Goal: Obtain resource: Download file/media

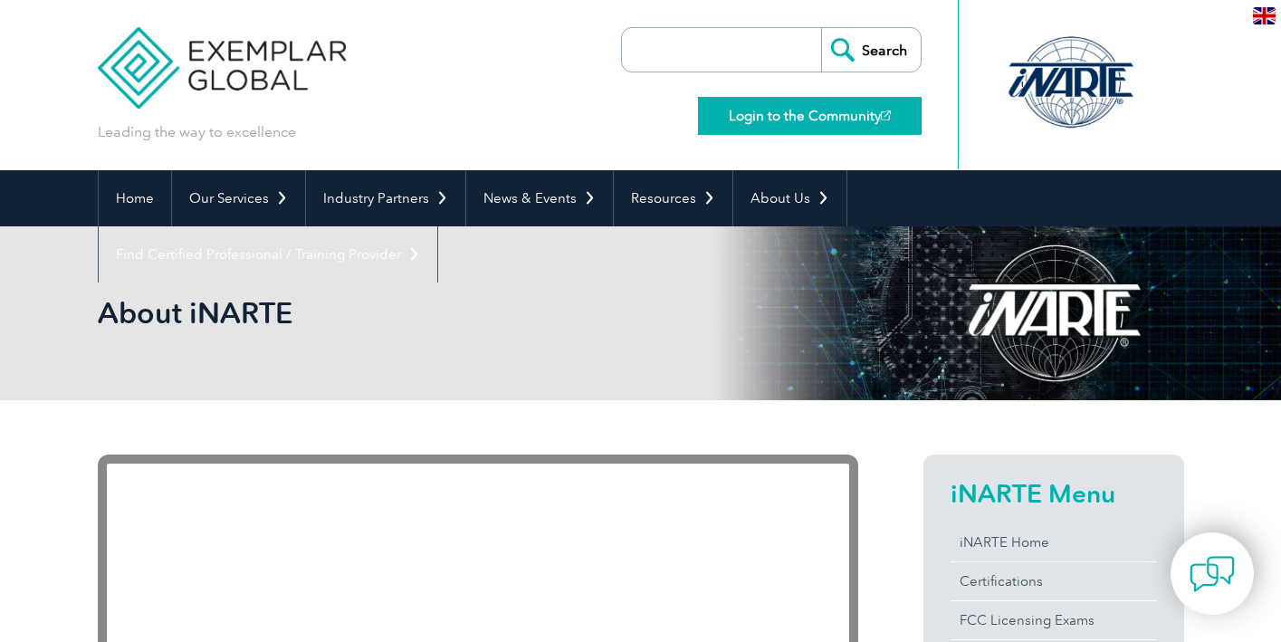
click at [799, 119] on link "Login to the Community" at bounding box center [810, 116] width 224 height 38
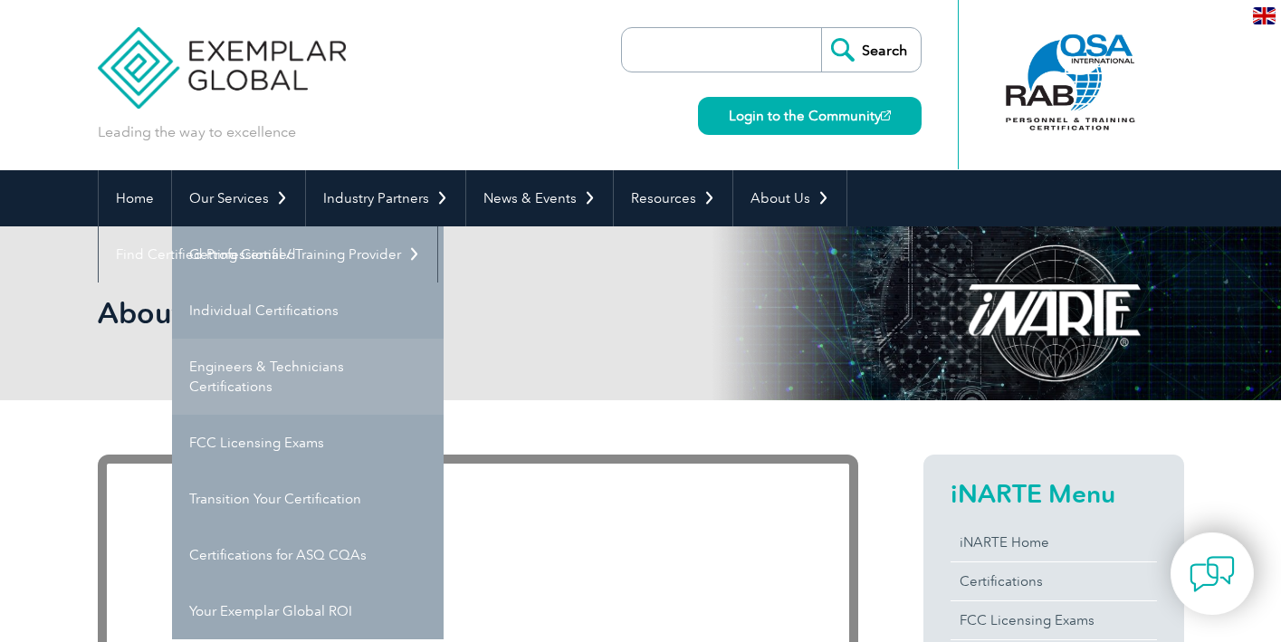
click at [260, 368] on link "Engineers & Technicians Certifications" at bounding box center [308, 377] width 272 height 76
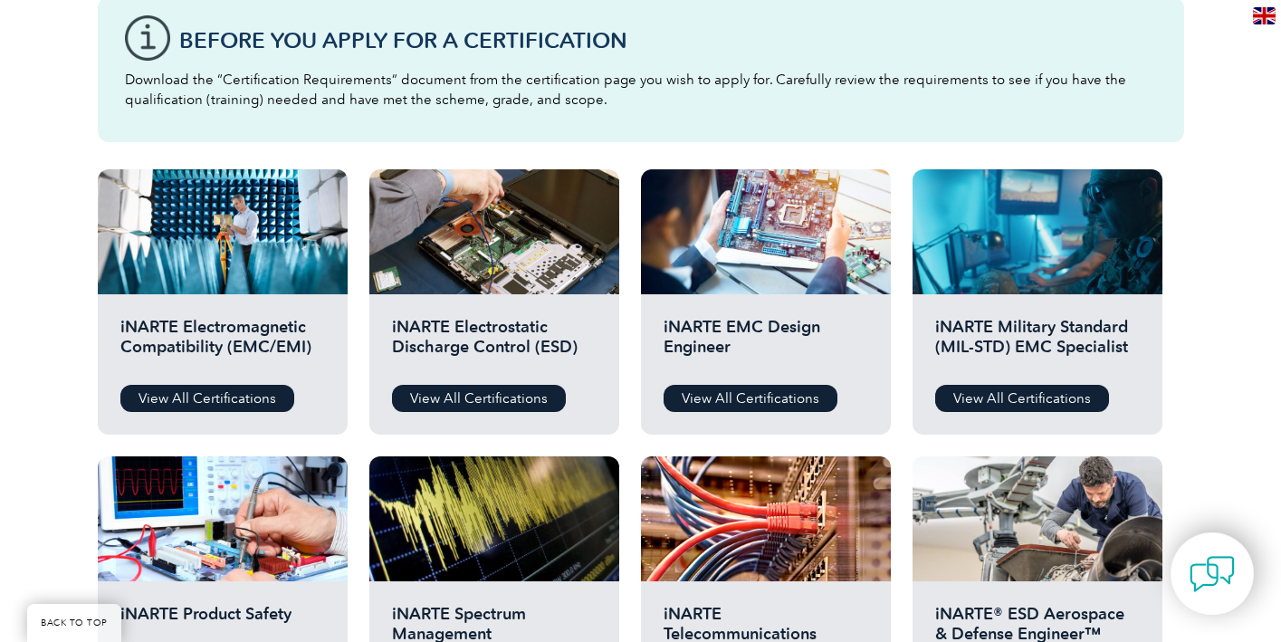
scroll to position [521, 0]
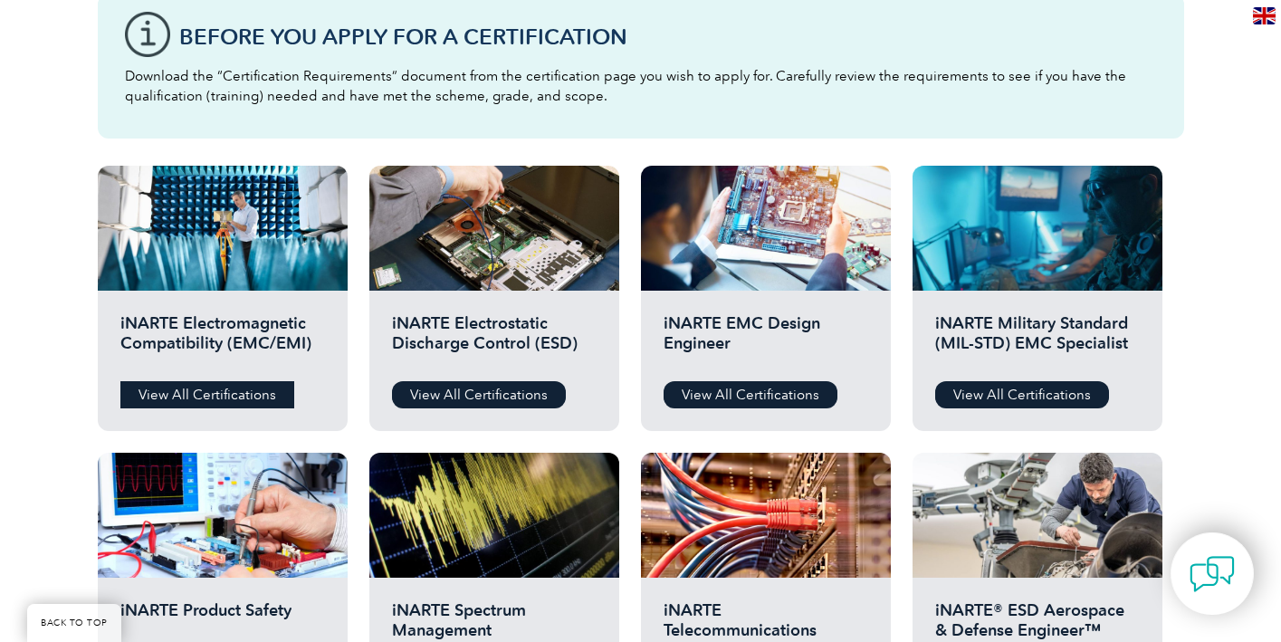
click at [177, 392] on link "View All Certifications" at bounding box center [207, 394] width 174 height 27
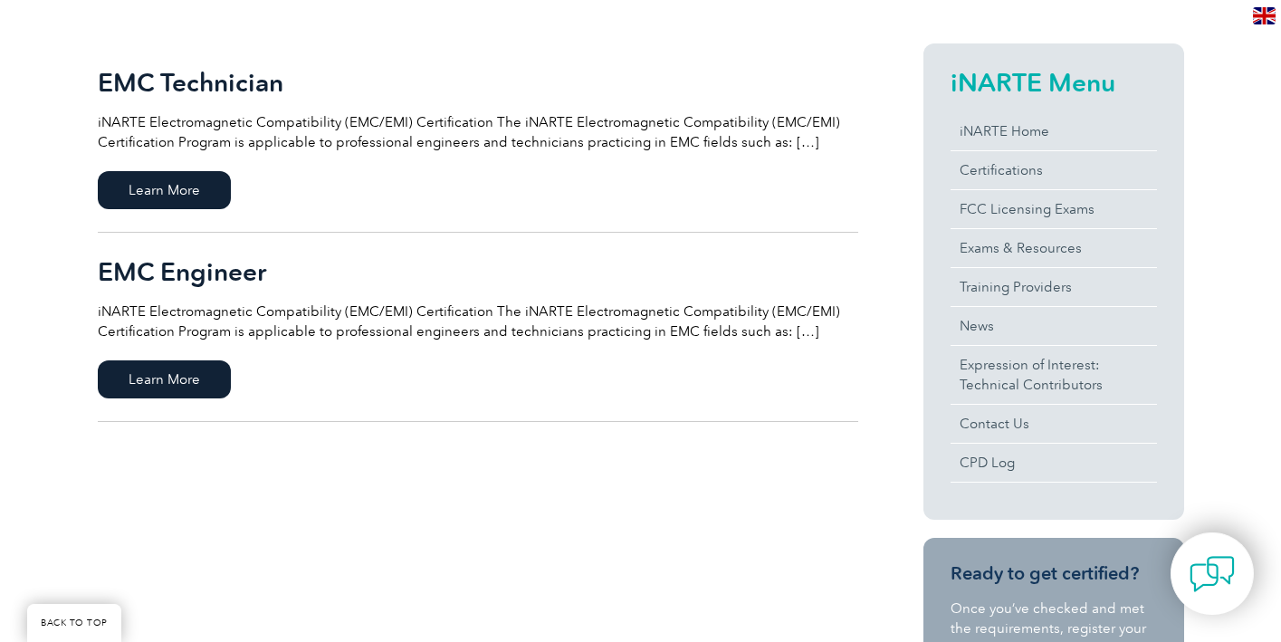
scroll to position [430, 0]
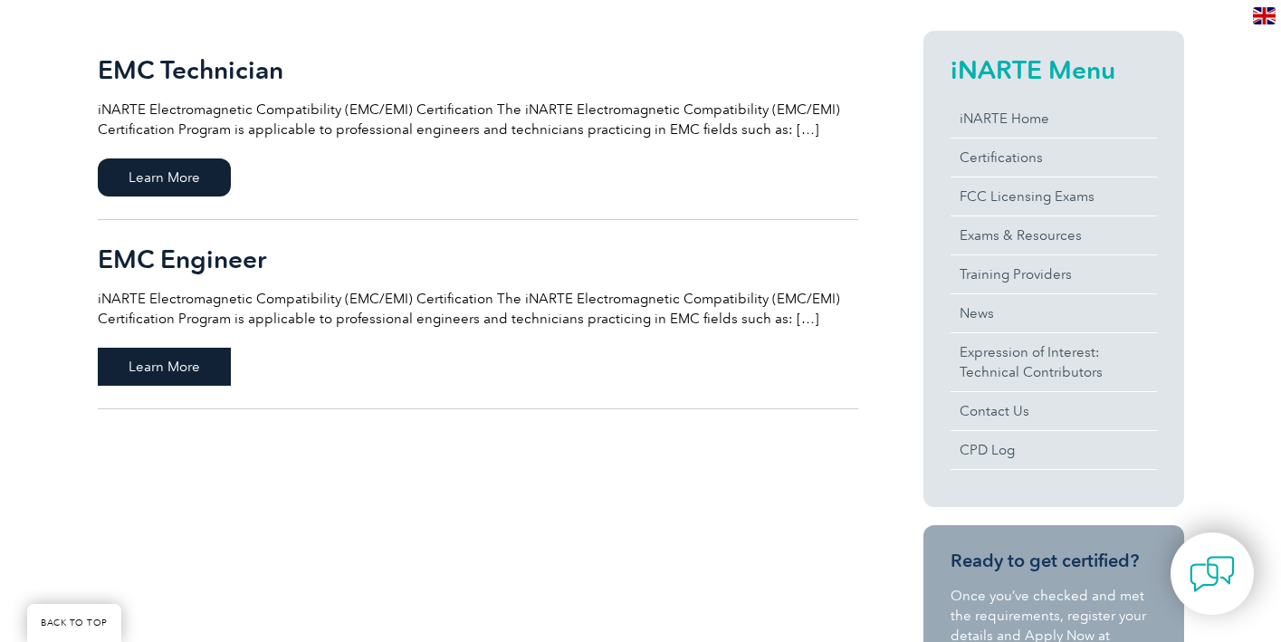
click at [174, 363] on span "Learn More" at bounding box center [164, 367] width 133 height 38
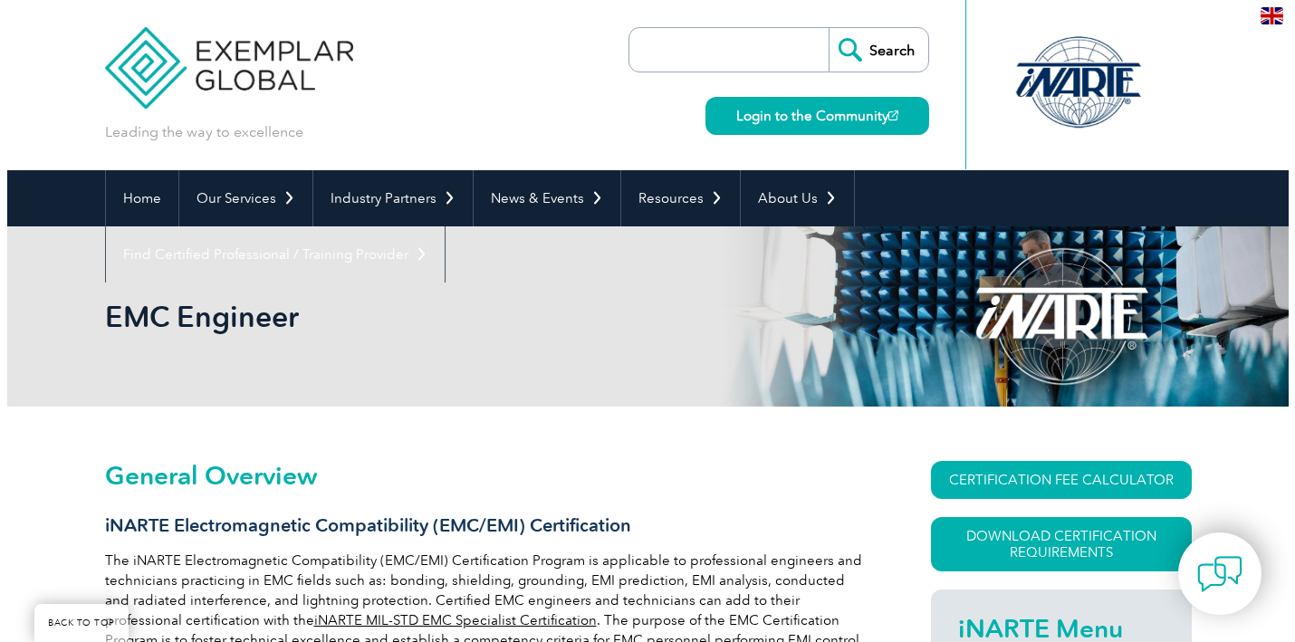
scroll to position [388, 0]
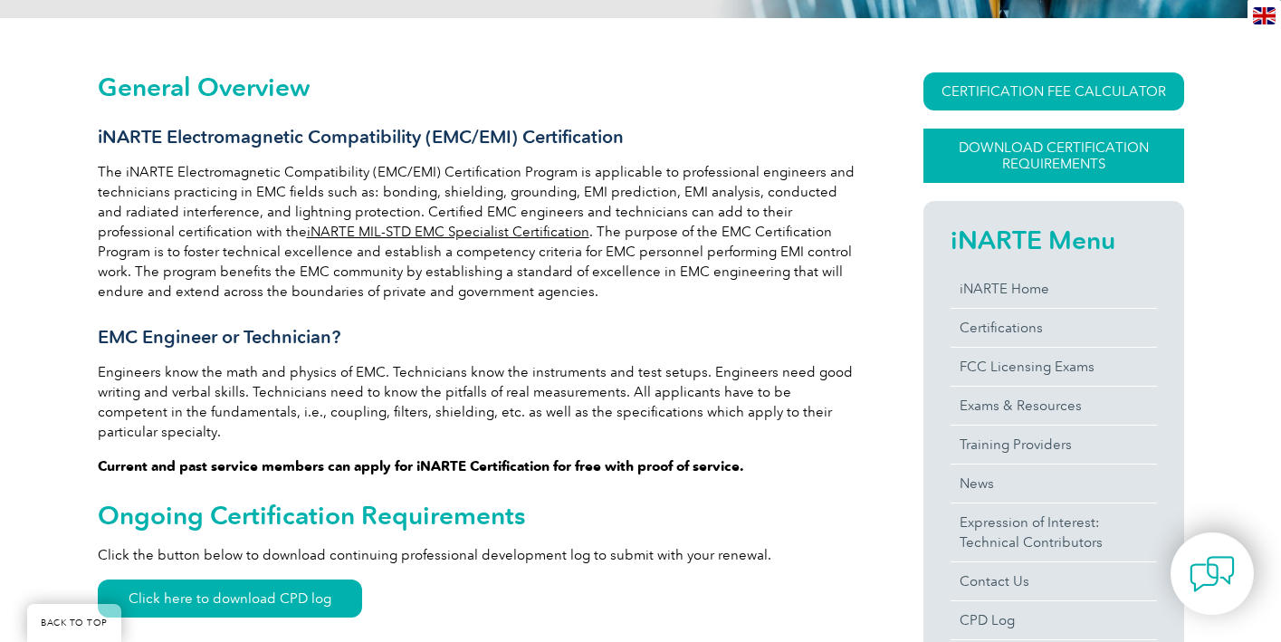
click at [1045, 153] on link "Download Certification Requirements" at bounding box center [1053, 156] width 261 height 54
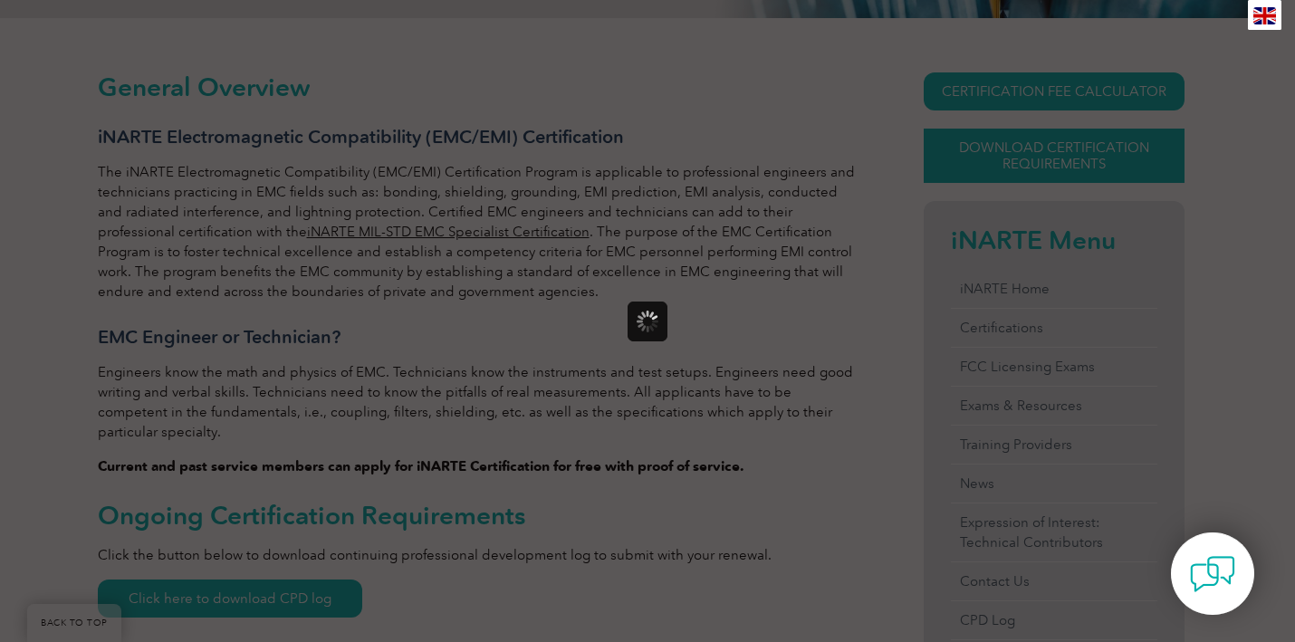
scroll to position [0, 0]
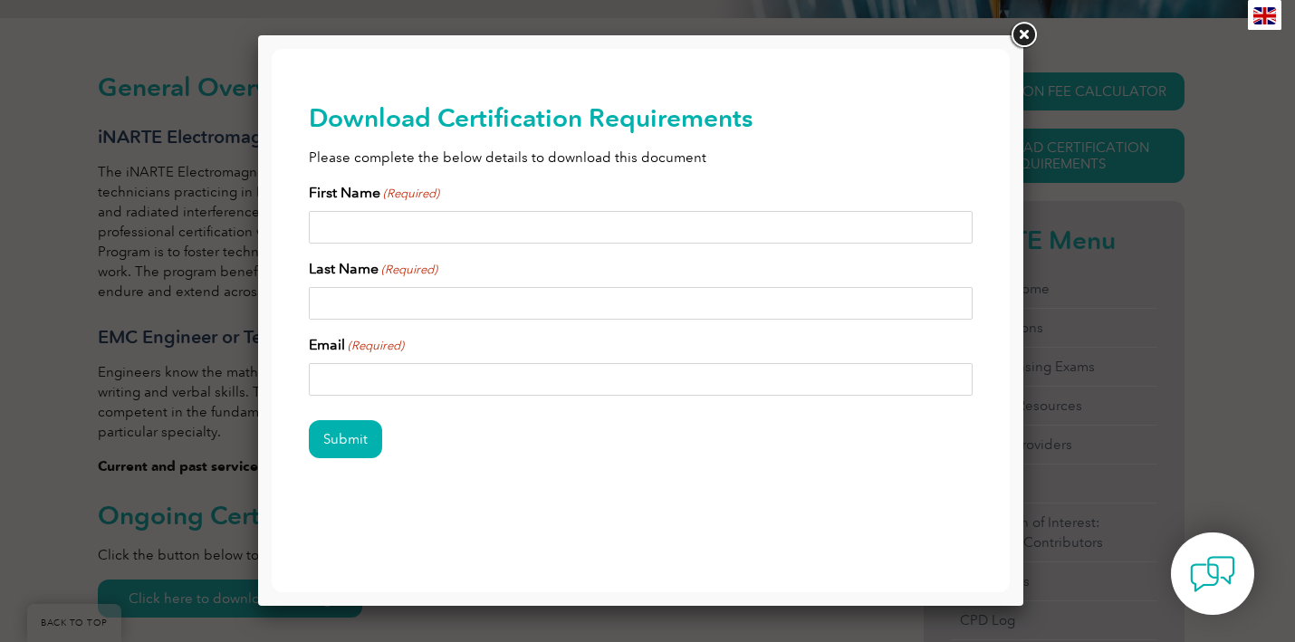
click at [495, 227] on input "First Name (Required)" at bounding box center [641, 227] width 664 height 33
type input "Cassandra"
type input "Plumadore"
type input "**********"
click at [339, 442] on input "Submit" at bounding box center [345, 439] width 73 height 38
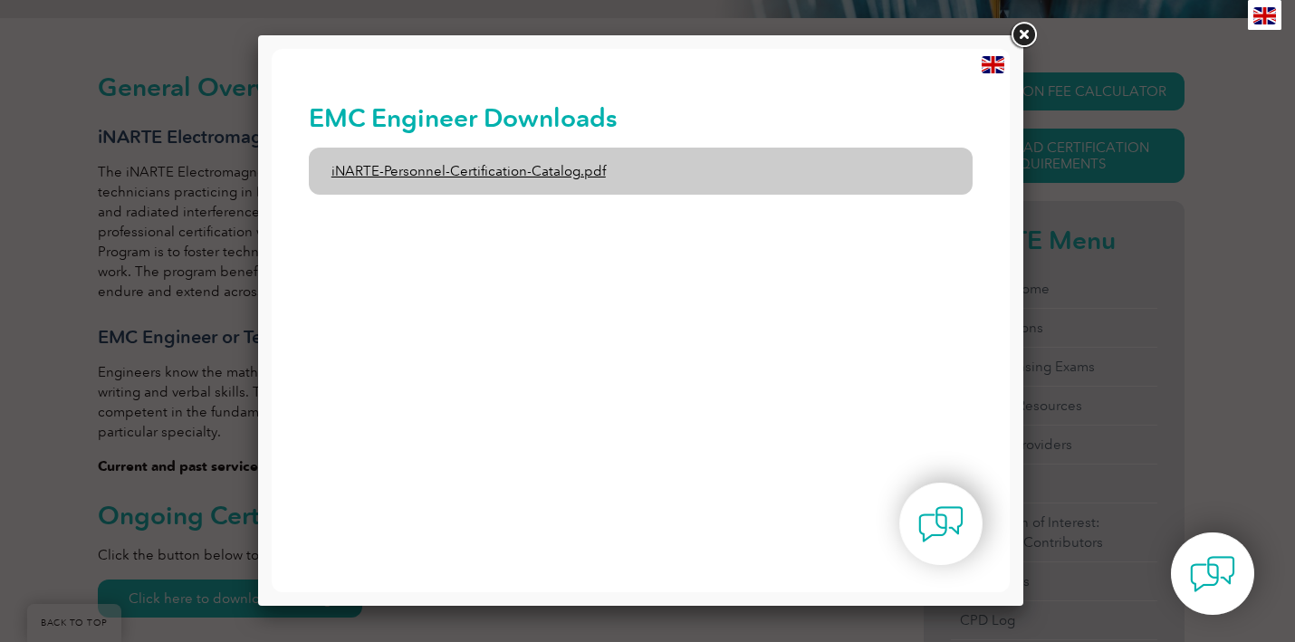
click at [399, 167] on link "iNARTE-Personnel-Certification-Catalog.pdf" at bounding box center [641, 171] width 664 height 47
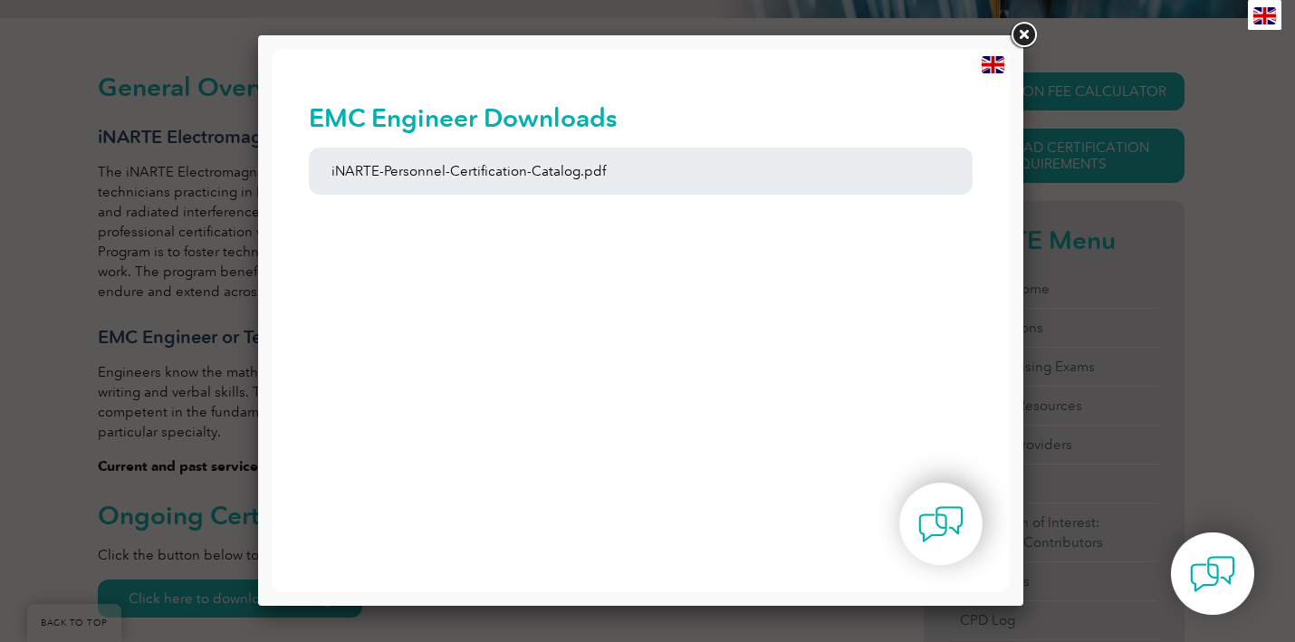
click at [1031, 35] on link at bounding box center [1023, 35] width 33 height 33
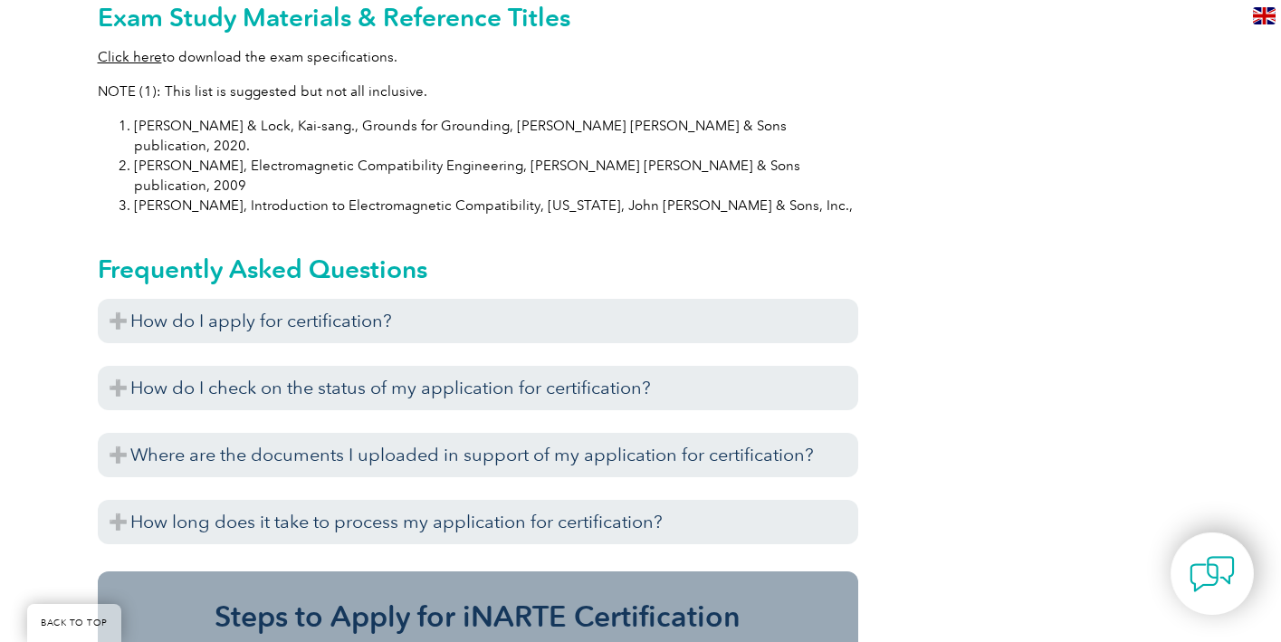
scroll to position [1901, 0]
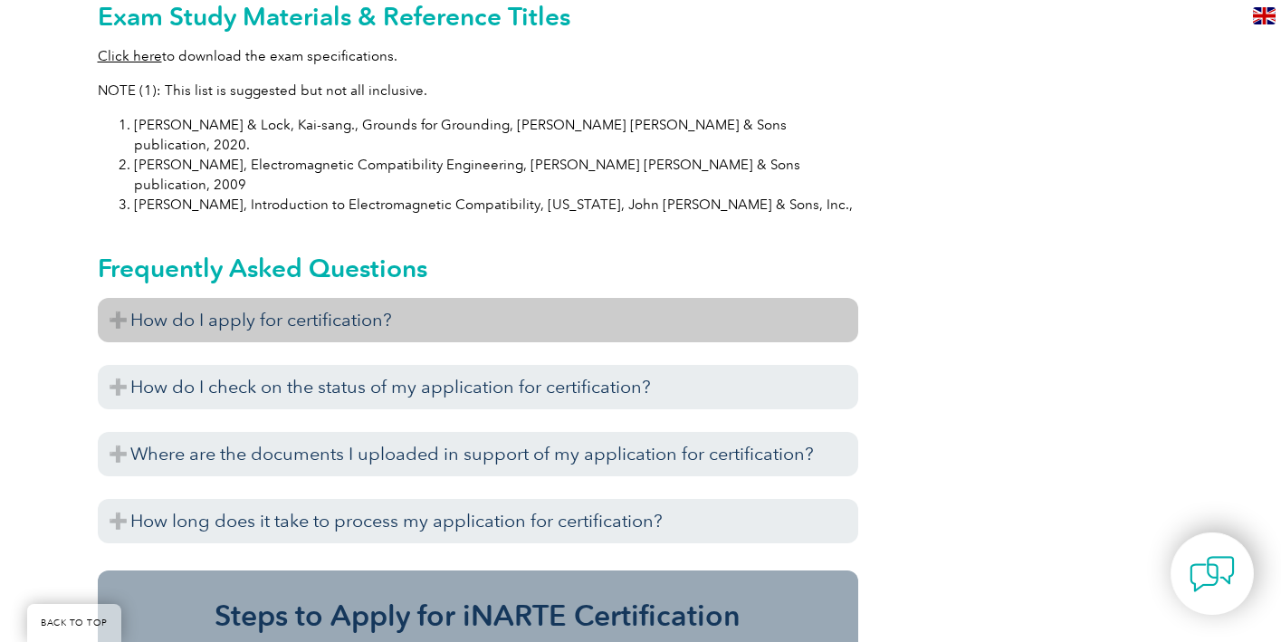
click at [119, 298] on h3 "How do I apply for certification?" at bounding box center [478, 320] width 760 height 44
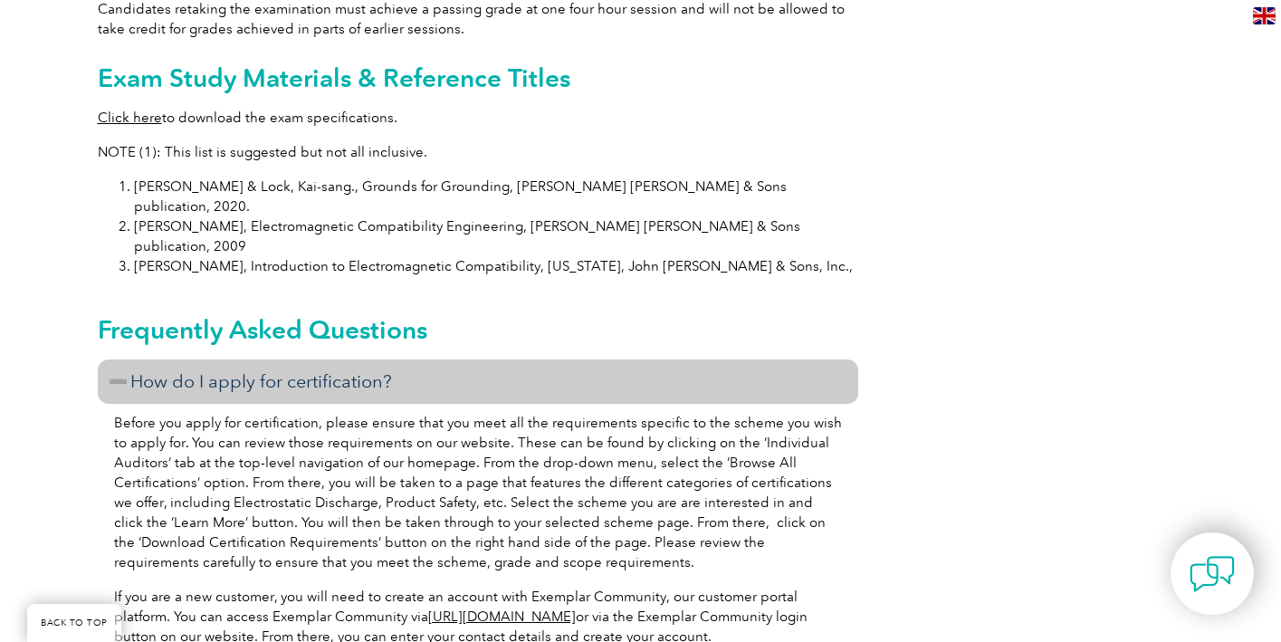
scroll to position [1833, 0]
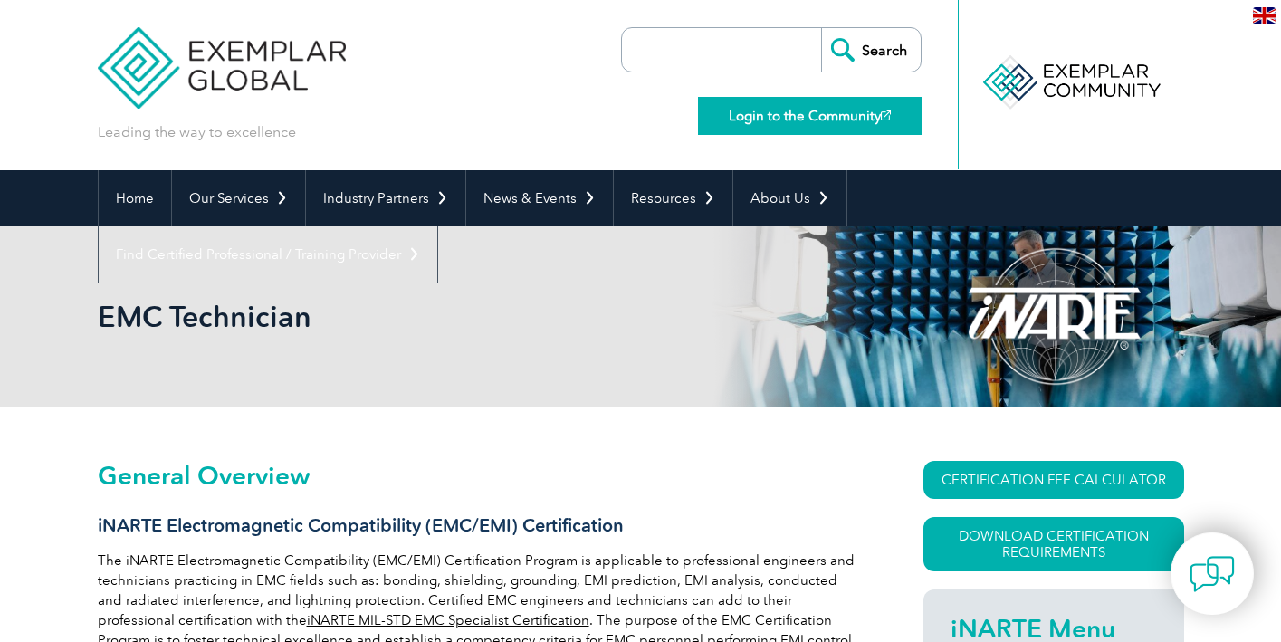
click at [743, 110] on link "Login to the Community" at bounding box center [810, 116] width 224 height 38
